Goal: Task Accomplishment & Management: Manage account settings

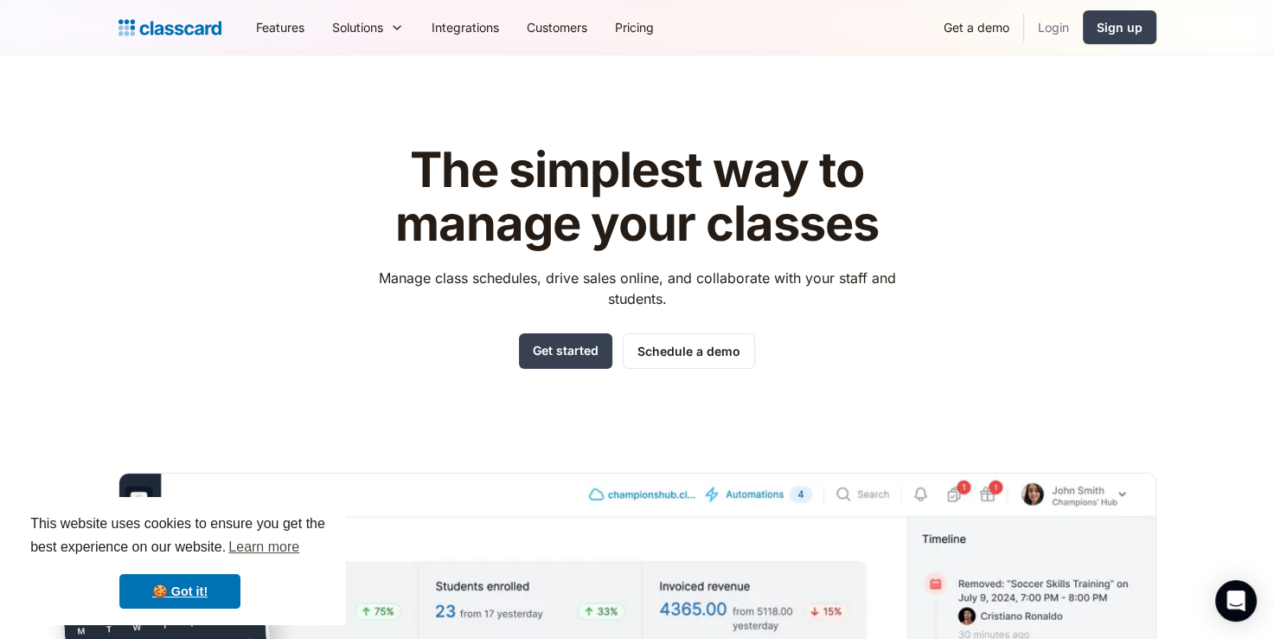
click at [1052, 26] on link "Login" at bounding box center [1053, 27] width 59 height 39
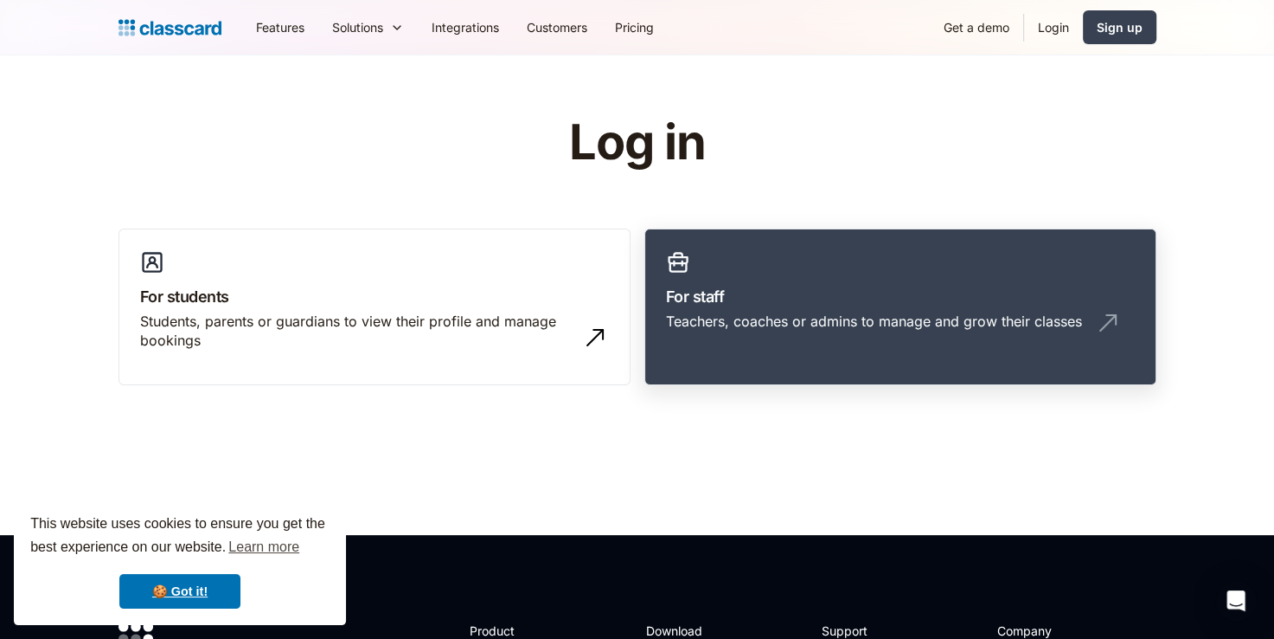
click at [779, 353] on link "For staff Teachers, coaches or admins to manage and grow their classes" at bounding box center [901, 306] width 512 height 157
